Goal: Check status: Check status

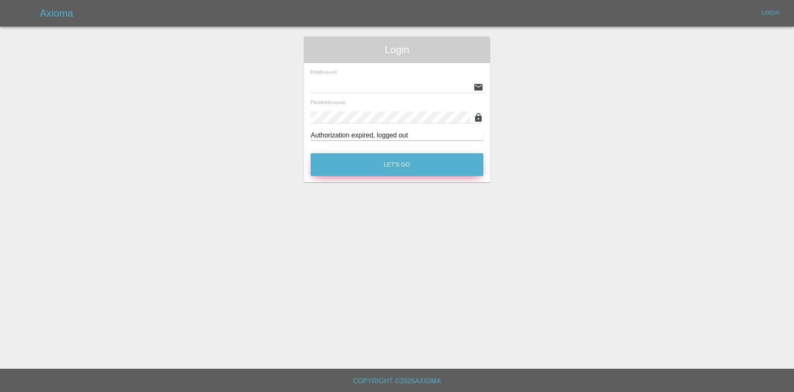
type input "[EMAIL_ADDRESS][DOMAIN_NAME]"
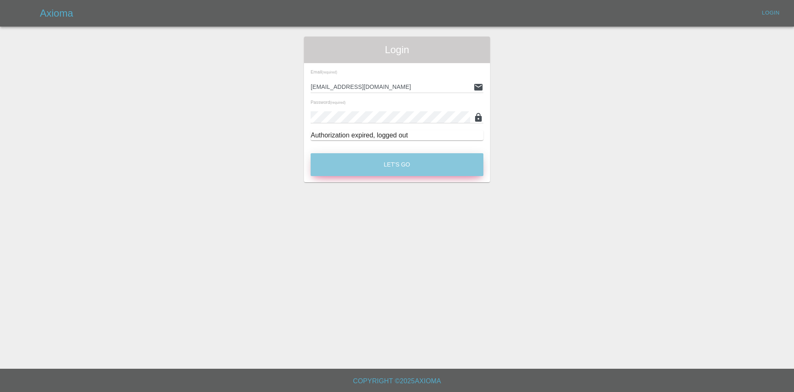
click at [399, 161] on button "Let's Go" at bounding box center [397, 164] width 173 height 23
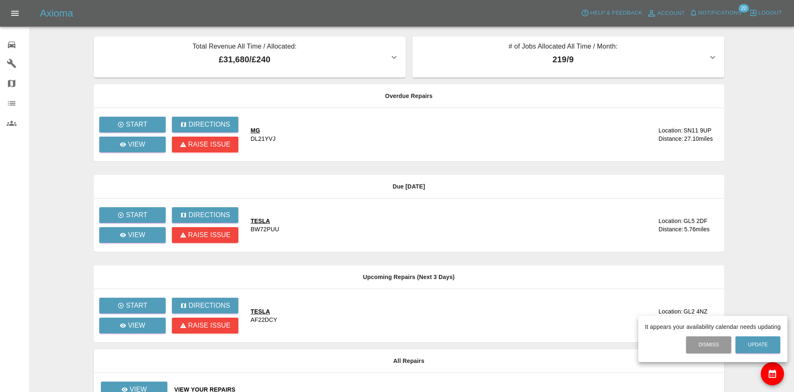
click at [11, 61] on div at bounding box center [397, 196] width 794 height 392
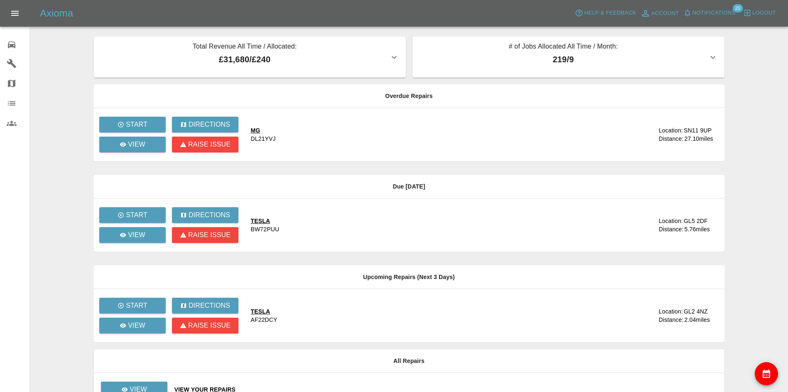
click at [9, 100] on icon at bounding box center [12, 103] width 10 height 10
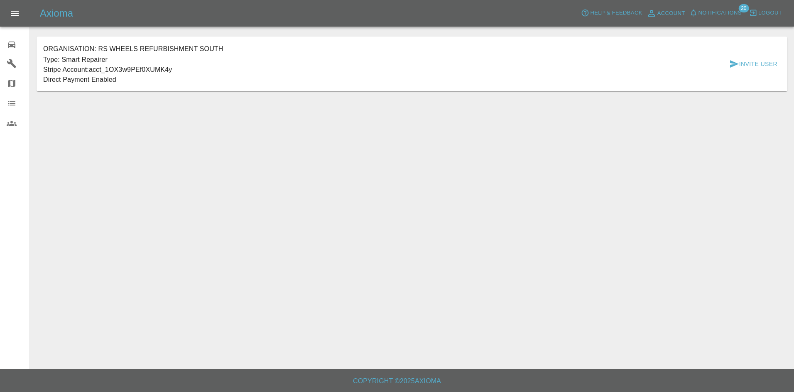
click at [16, 79] on icon at bounding box center [12, 83] width 10 height 10
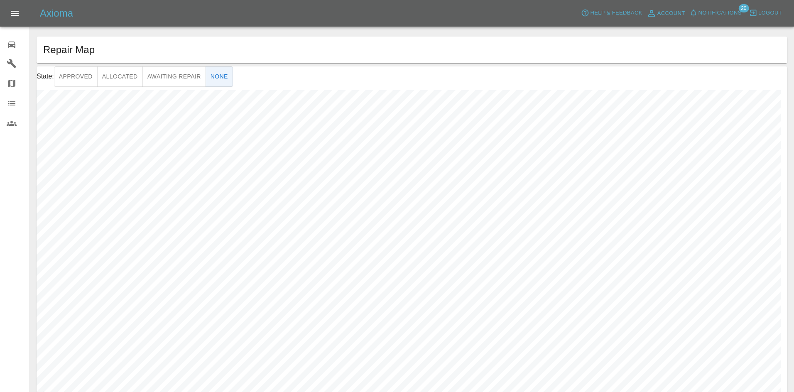
click at [15, 65] on icon at bounding box center [12, 64] width 10 height 10
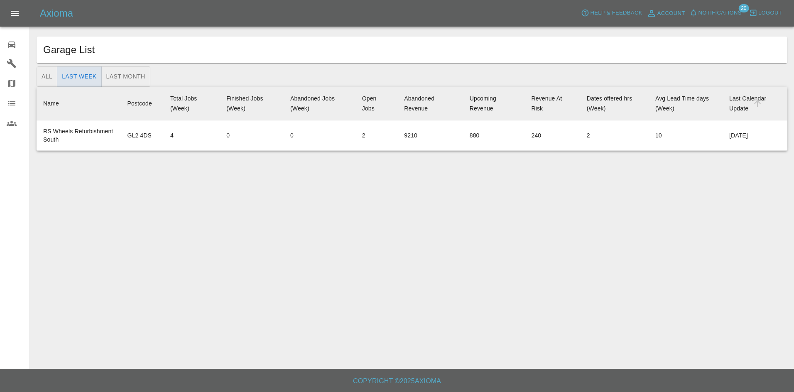
click at [13, 48] on icon at bounding box center [12, 45] width 10 height 10
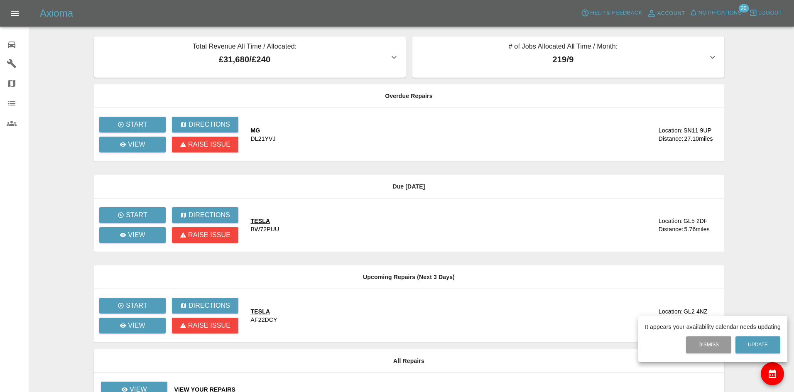
click at [142, 144] on div at bounding box center [397, 196] width 794 height 392
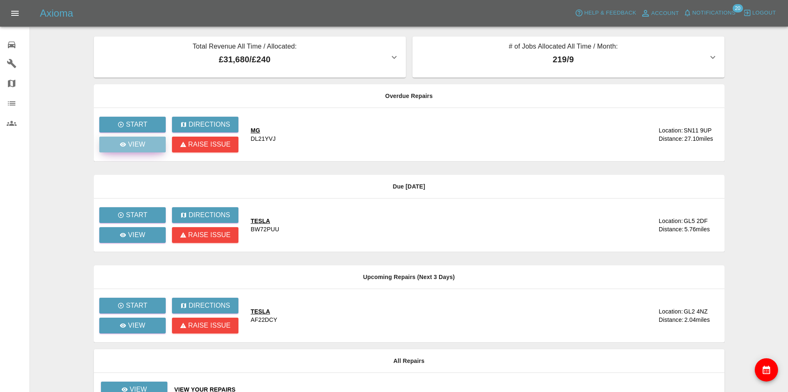
click at [131, 143] on p "View" at bounding box center [136, 144] width 17 height 10
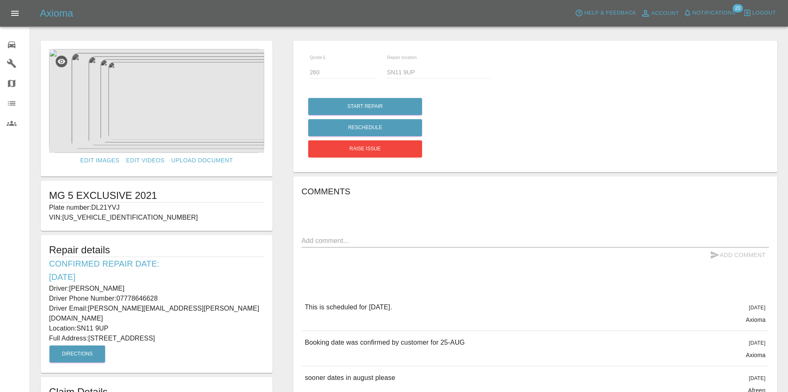
click at [17, 13] on icon "Open drawer" at bounding box center [14, 13] width 7 height 5
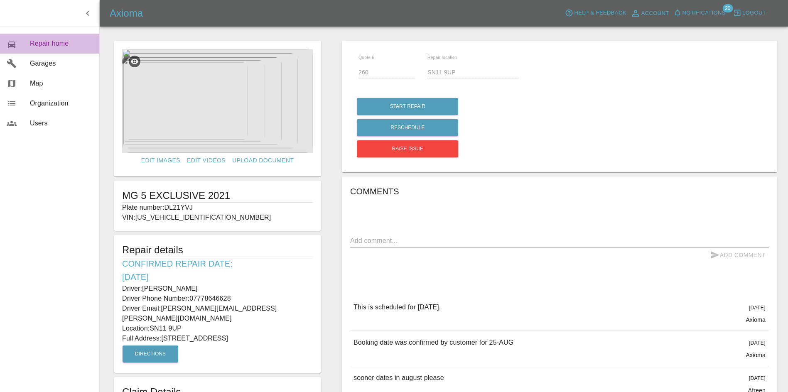
click at [46, 43] on span "Repair home" at bounding box center [61, 44] width 63 height 10
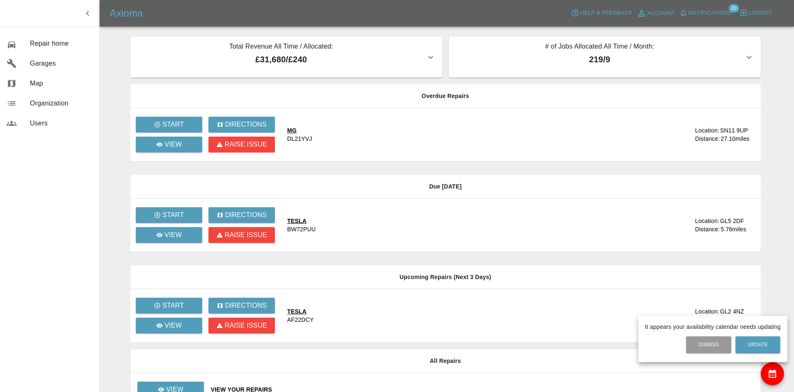
click at [33, 104] on div at bounding box center [397, 196] width 794 height 392
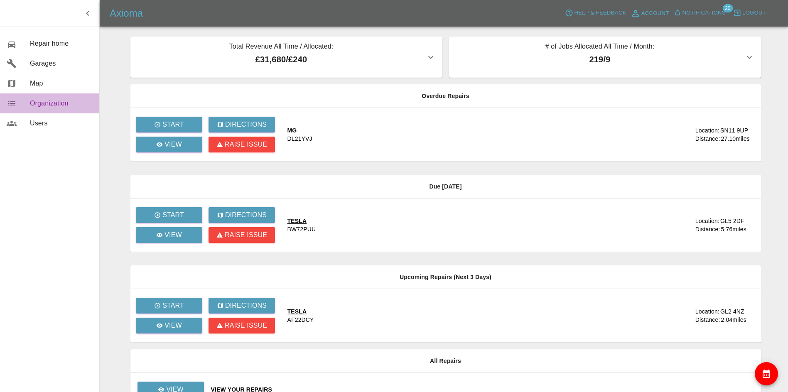
click at [10, 103] on icon at bounding box center [11, 103] width 7 height 4
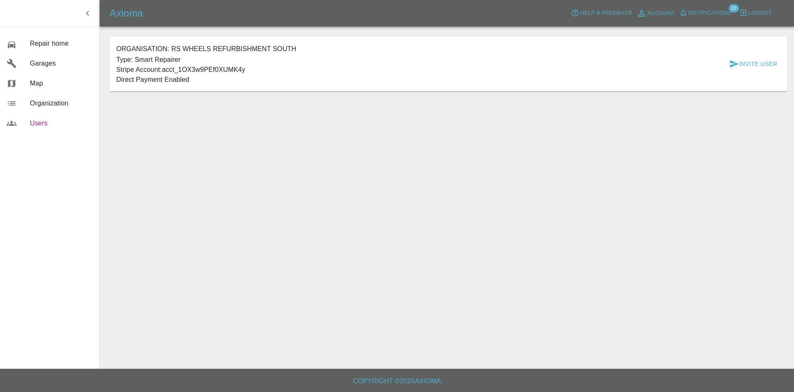
click at [38, 128] on span "Users" at bounding box center [61, 123] width 63 height 10
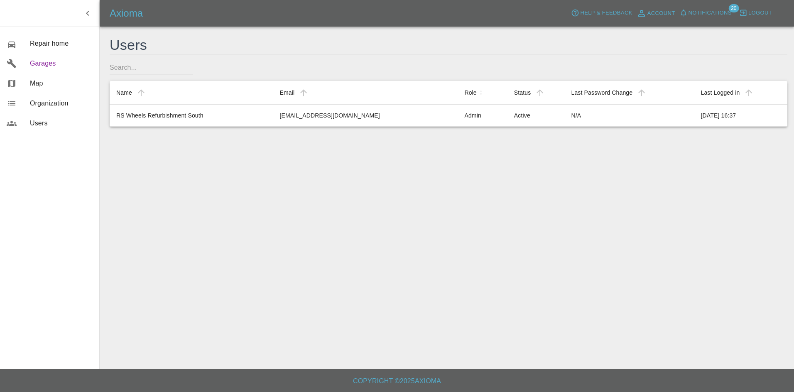
click at [58, 69] on link "Garages" at bounding box center [49, 64] width 99 height 20
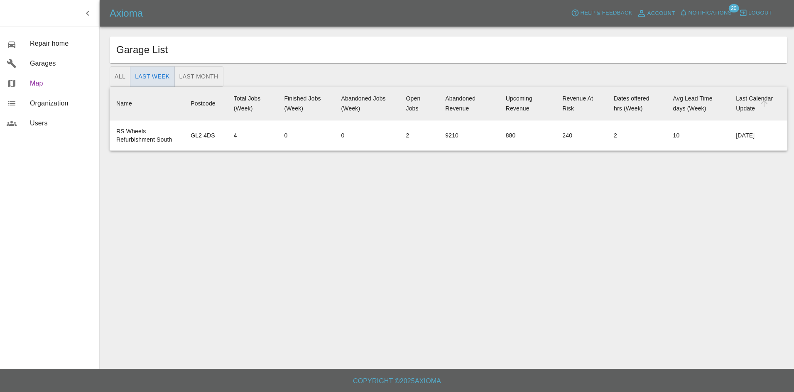
click at [54, 88] on link "Map" at bounding box center [49, 83] width 99 height 20
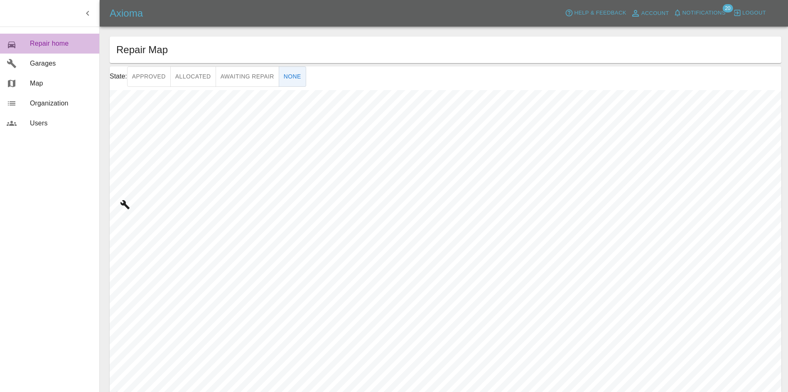
click at [49, 43] on span "Repair home" at bounding box center [61, 44] width 63 height 10
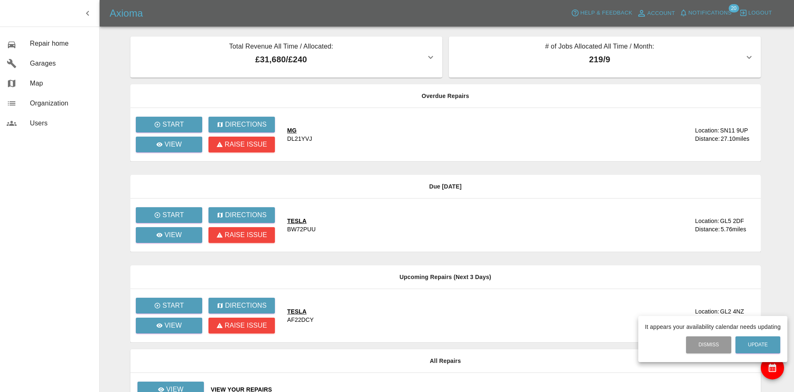
click at [178, 147] on div at bounding box center [397, 196] width 794 height 392
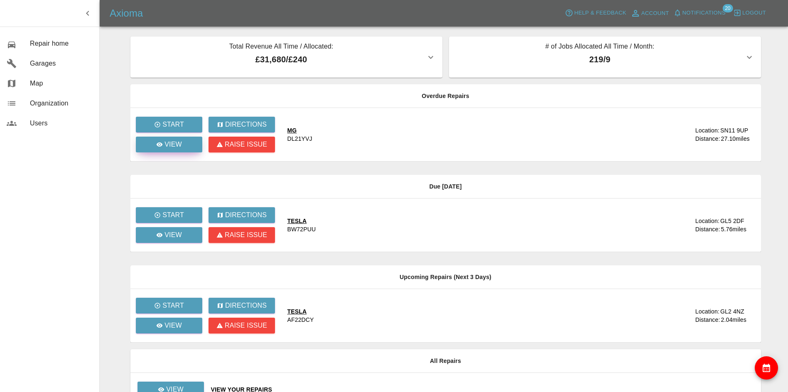
click at [173, 144] on p "View" at bounding box center [172, 144] width 17 height 10
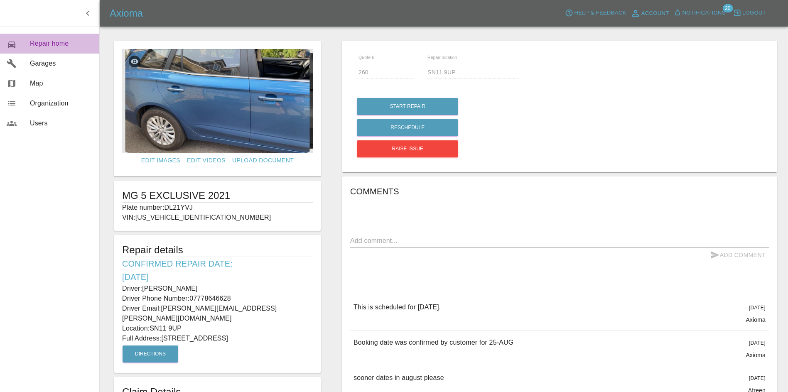
click at [43, 45] on span "Repair home" at bounding box center [61, 44] width 63 height 10
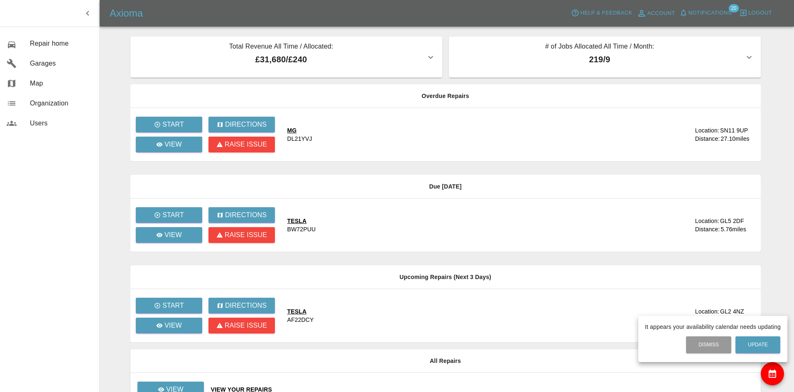
click at [40, 103] on div at bounding box center [397, 196] width 794 height 392
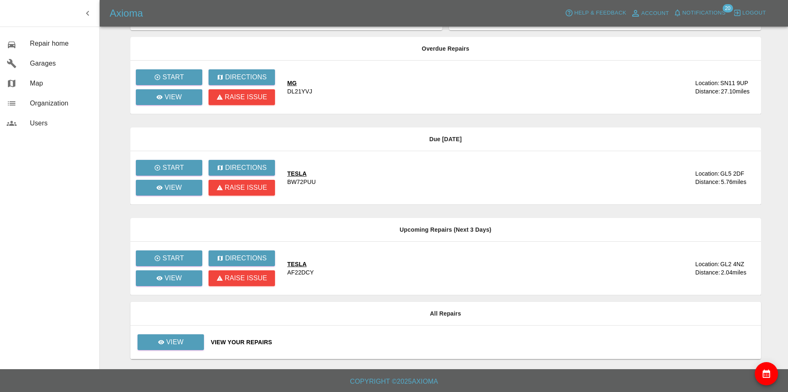
scroll to position [48, 0]
click at [191, 338] on link "View" at bounding box center [170, 342] width 66 height 16
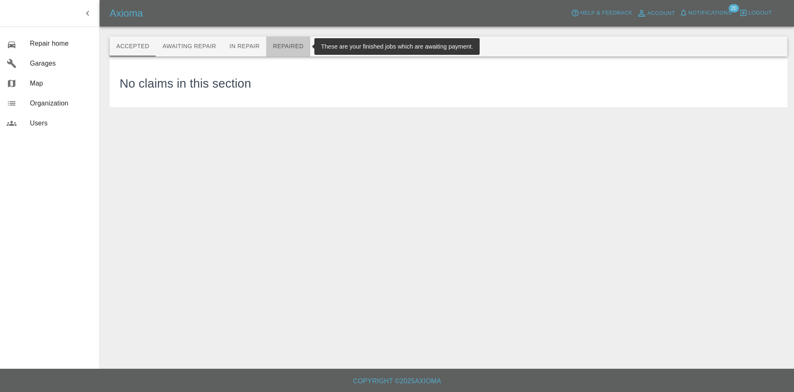
click at [286, 46] on button "Repaired" at bounding box center [288, 47] width 44 height 20
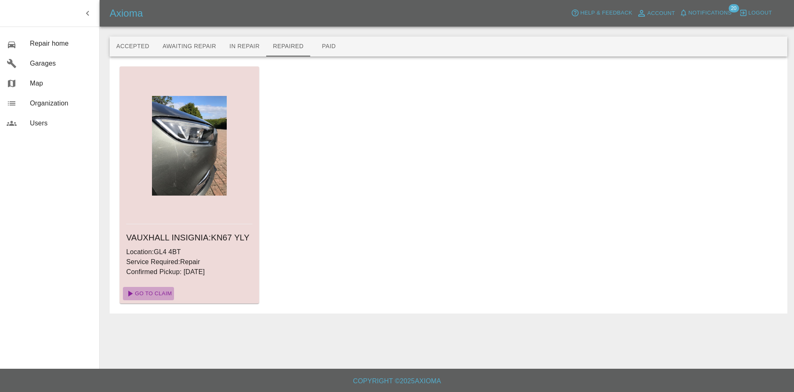
click at [157, 291] on link "Go To Claim" at bounding box center [148, 293] width 51 height 13
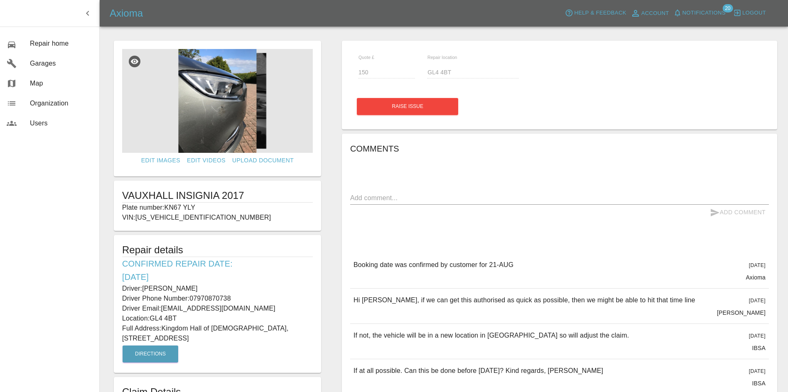
click at [90, 12] on icon "button" at bounding box center [88, 13] width 10 height 10
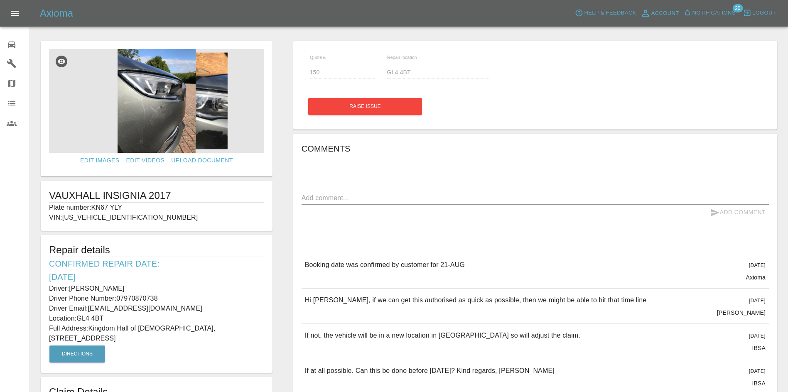
click at [17, 14] on icon "Open drawer" at bounding box center [15, 13] width 10 height 10
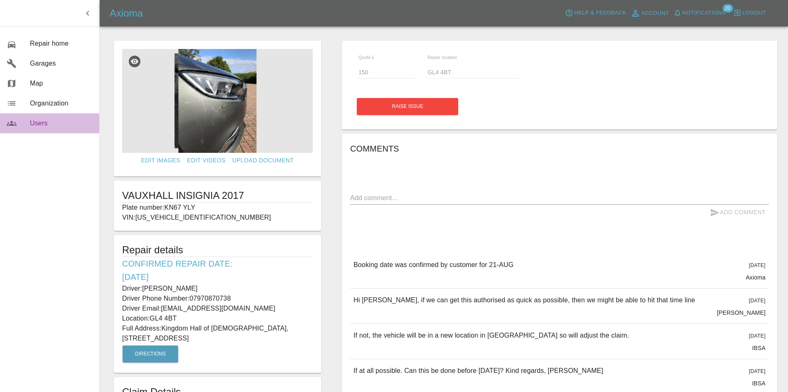
click at [50, 120] on span "Users" at bounding box center [61, 123] width 63 height 10
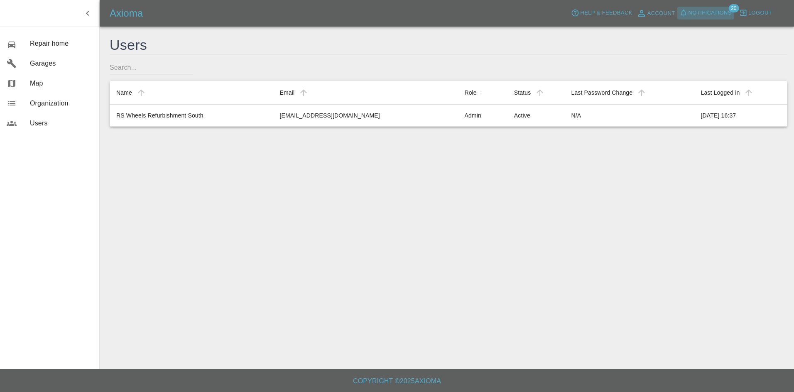
click at [698, 15] on span "Notifications" at bounding box center [709, 13] width 43 height 10
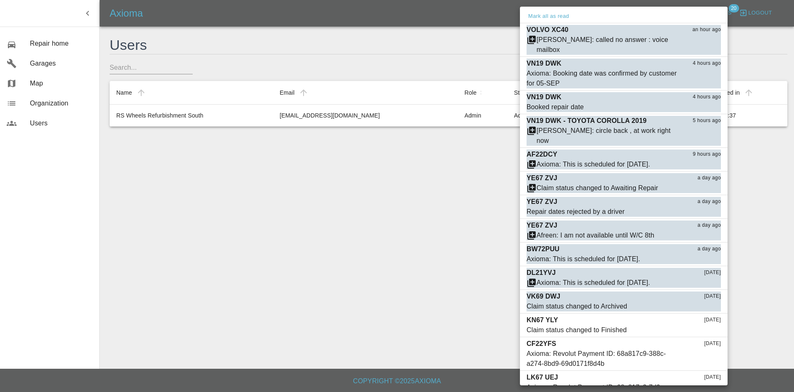
click at [188, 226] on div at bounding box center [397, 196] width 794 height 392
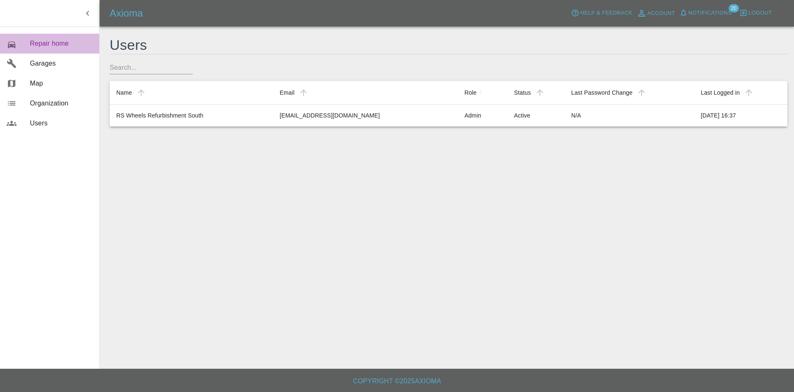
click at [52, 48] on span "Repair home" at bounding box center [61, 44] width 63 height 10
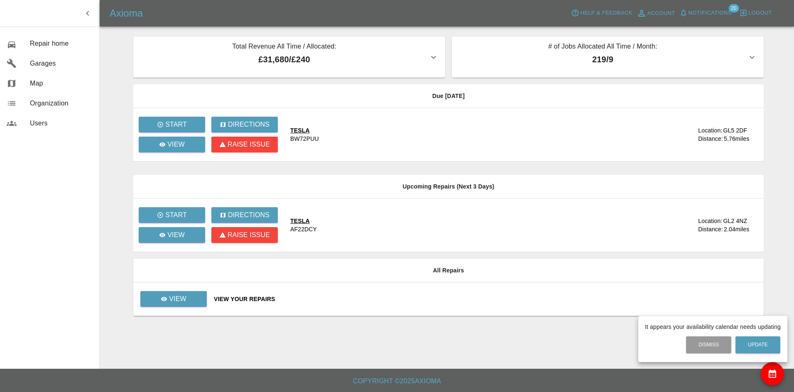
click at [44, 42] on div at bounding box center [397, 196] width 794 height 392
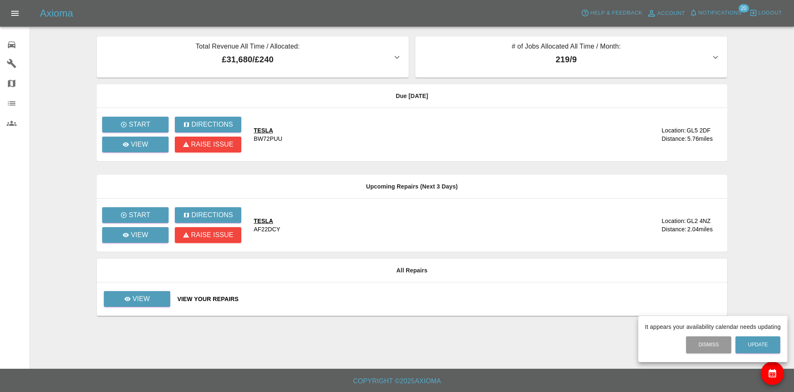
click at [267, 292] on div at bounding box center [397, 196] width 794 height 392
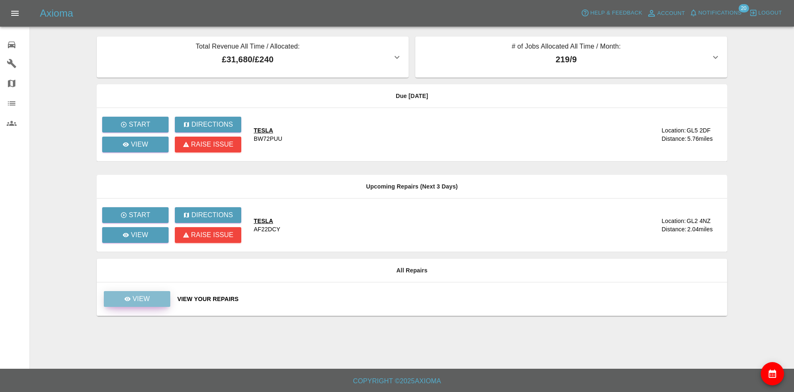
click at [139, 303] on p "View" at bounding box center [140, 299] width 17 height 10
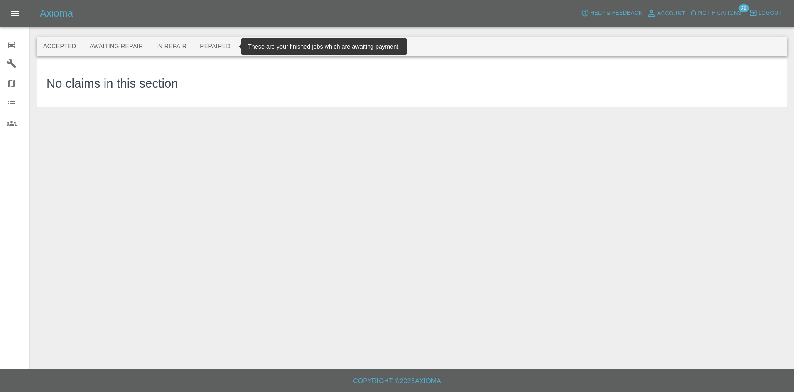
click at [216, 45] on button "Repaired" at bounding box center [215, 47] width 44 height 20
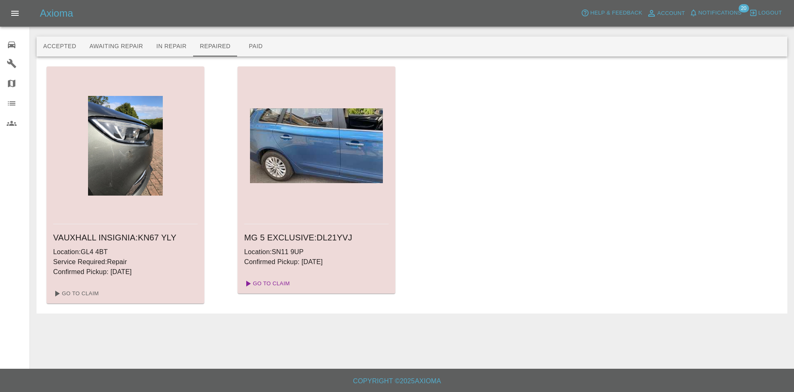
click at [275, 287] on link "Go To Claim" at bounding box center [266, 283] width 51 height 13
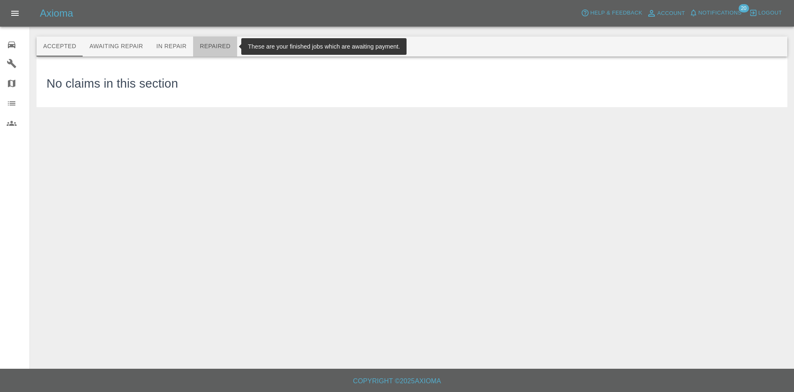
click at [214, 46] on button "Repaired" at bounding box center [215, 47] width 44 height 20
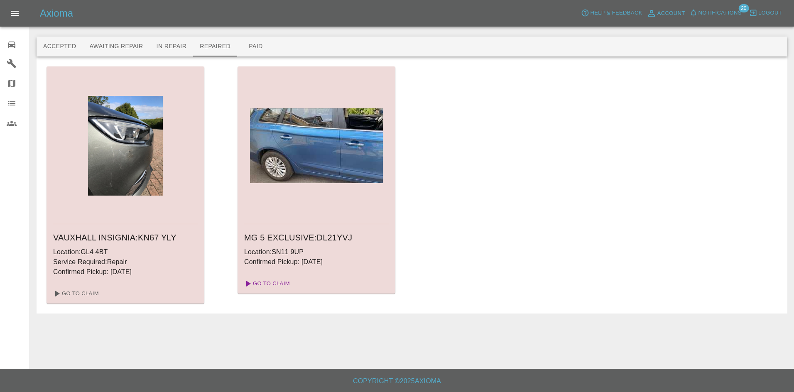
click at [277, 283] on link "Go To Claim" at bounding box center [266, 283] width 51 height 13
